Goal: Navigation & Orientation: Find specific page/section

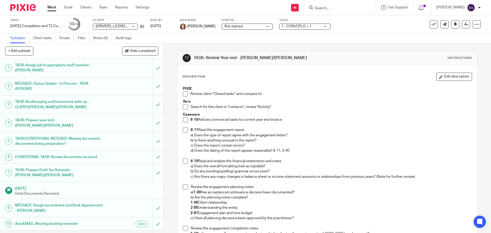
click at [52, 7] on link "Work" at bounding box center [51, 7] width 9 height 5
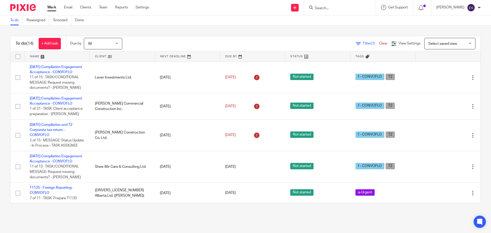
click at [379, 43] on link "Clear" at bounding box center [383, 44] width 8 height 4
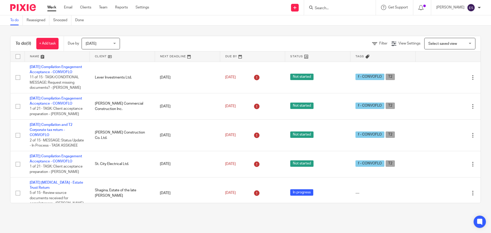
click at [98, 45] on span "Today" at bounding box center [99, 43] width 27 height 11
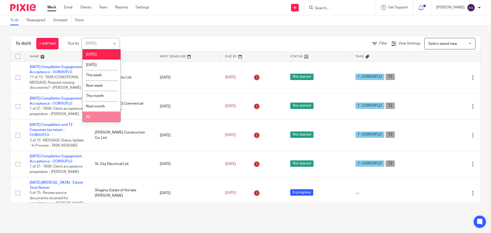
click at [94, 114] on li "All" at bounding box center [102, 116] width 38 height 10
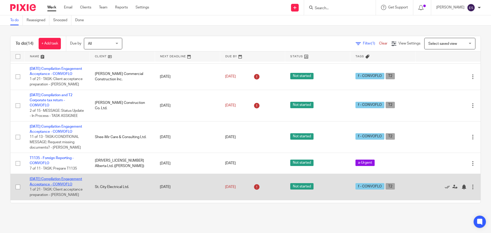
scroll to position [29, 0]
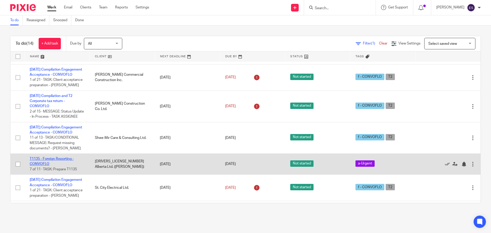
click at [39, 166] on link "T1135 - Foreign Reporting - CONVOFLO" at bounding box center [52, 161] width 44 height 9
